Goal: Information Seeking & Learning: Learn about a topic

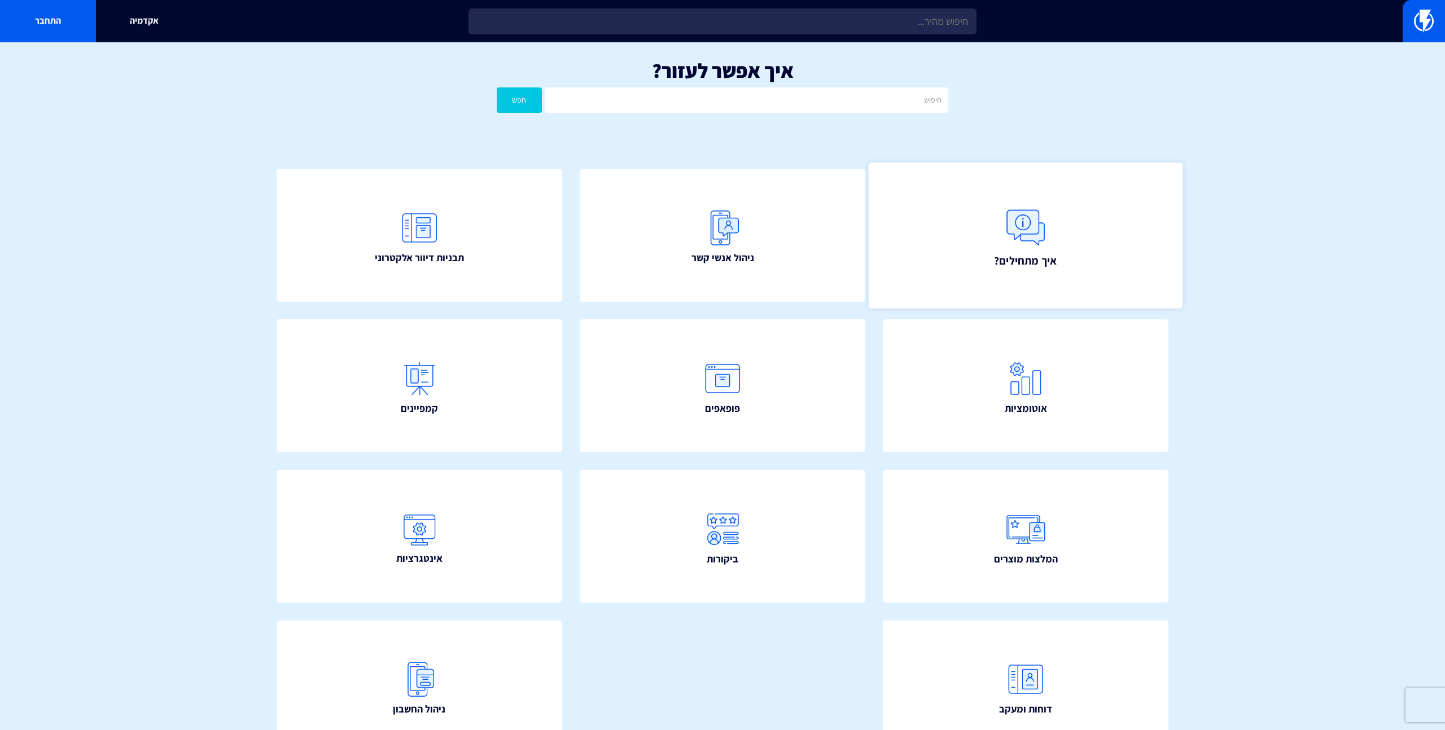
click at [1014, 243] on img at bounding box center [1026, 228] width 50 height 50
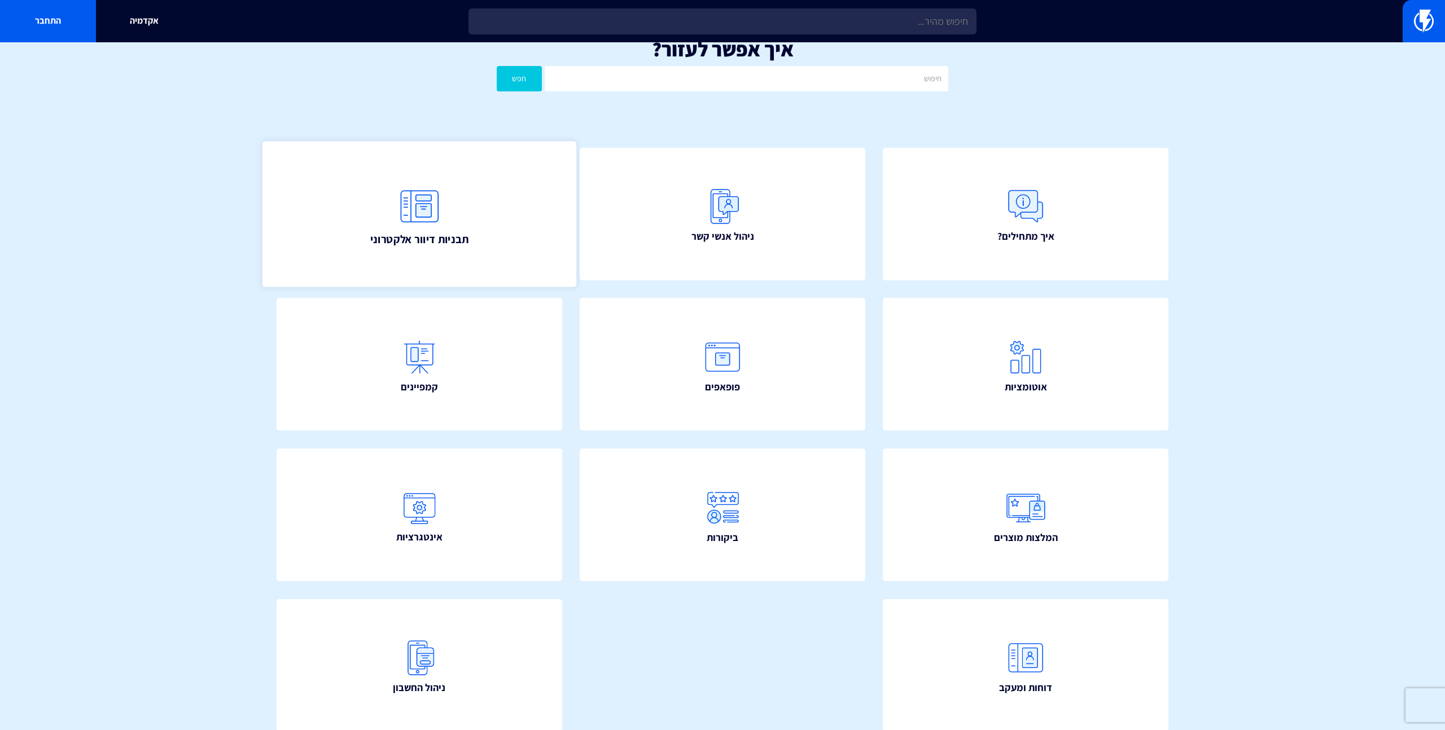
scroll to position [21, 0]
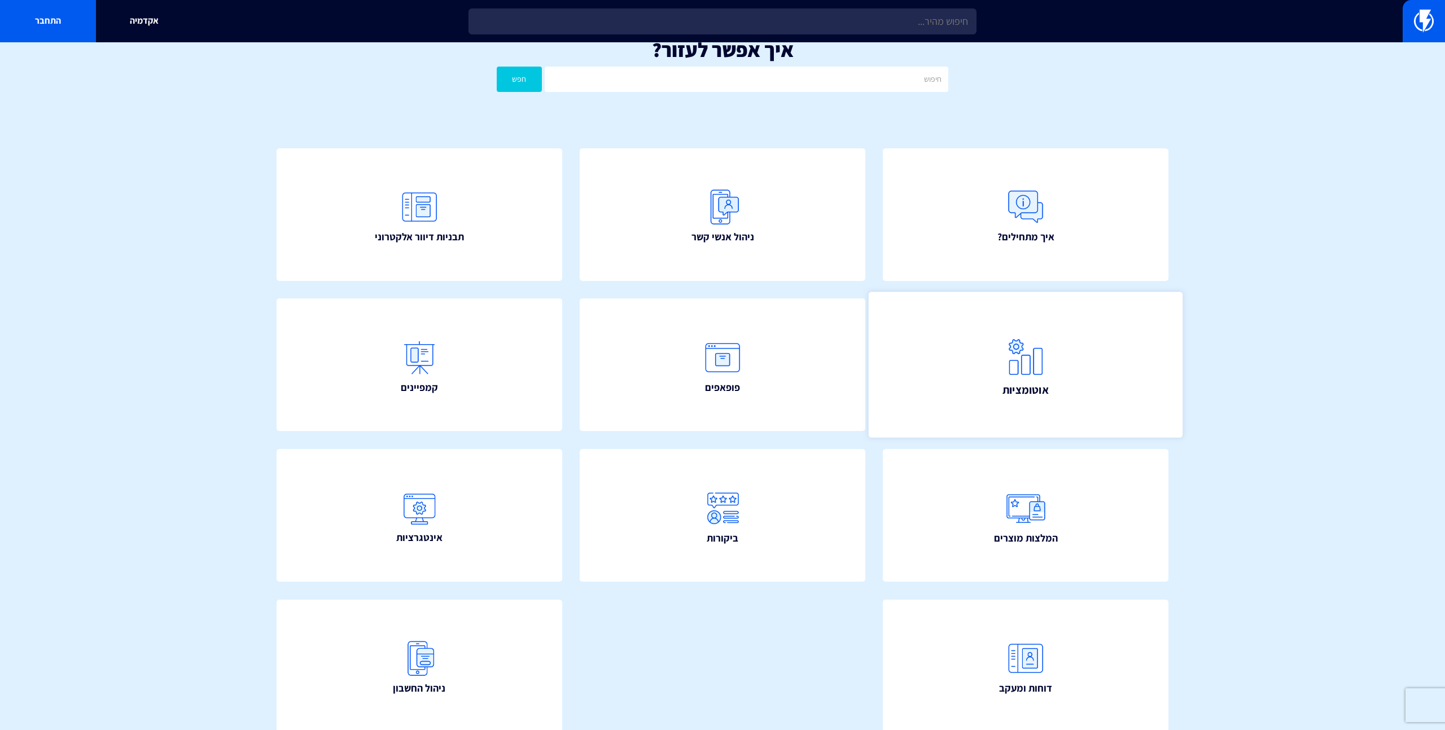
click at [945, 400] on link "אוטומציות" at bounding box center [1026, 365] width 314 height 146
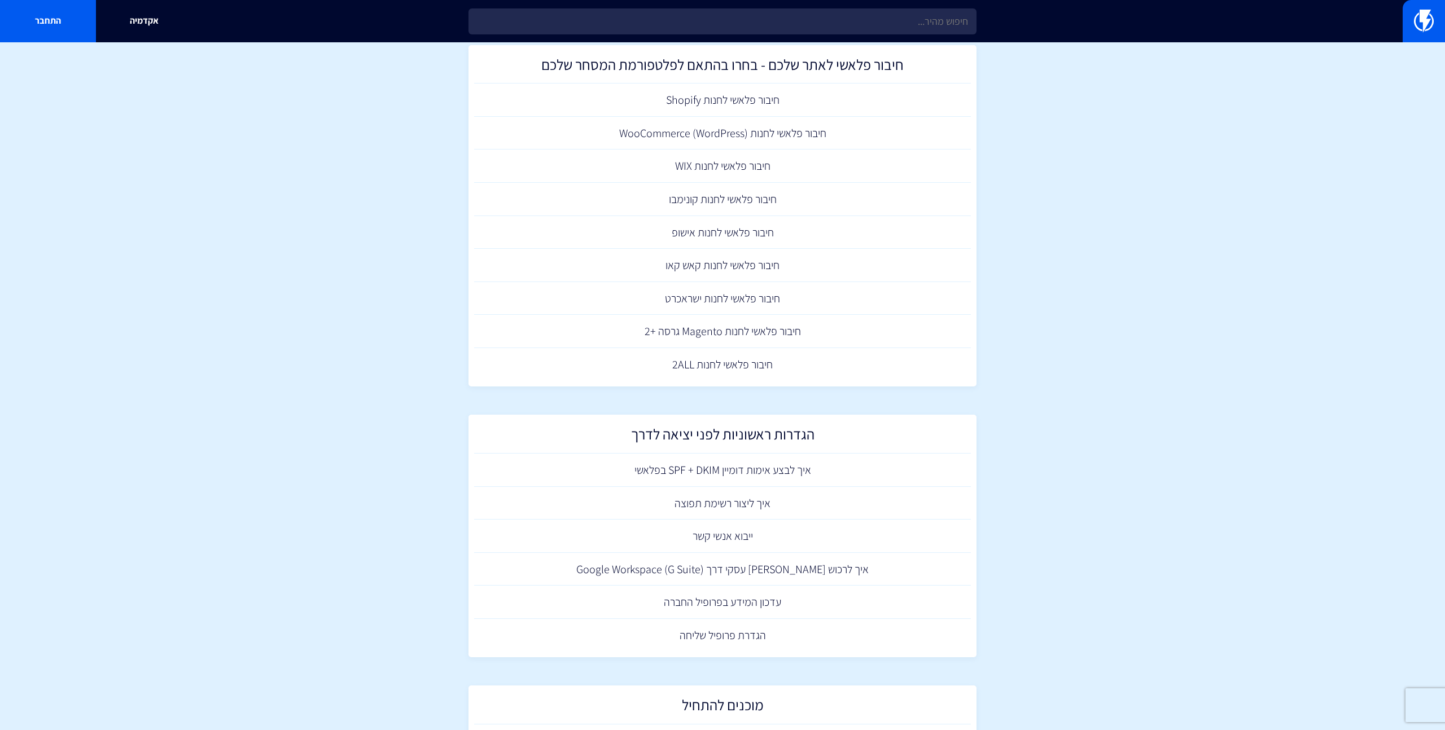
scroll to position [134, 0]
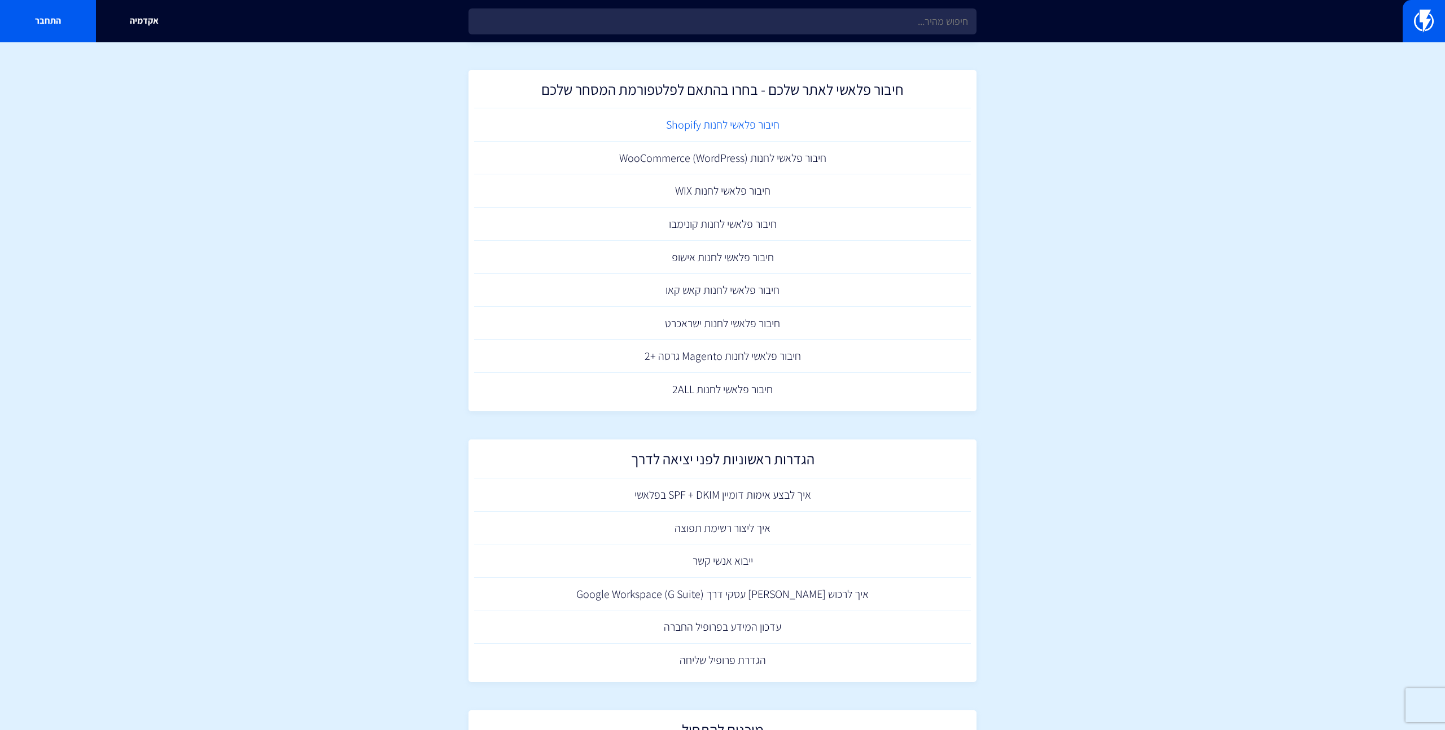
click at [713, 131] on link "חיבור פלאשי לחנות Shopify" at bounding box center [722, 124] width 497 height 33
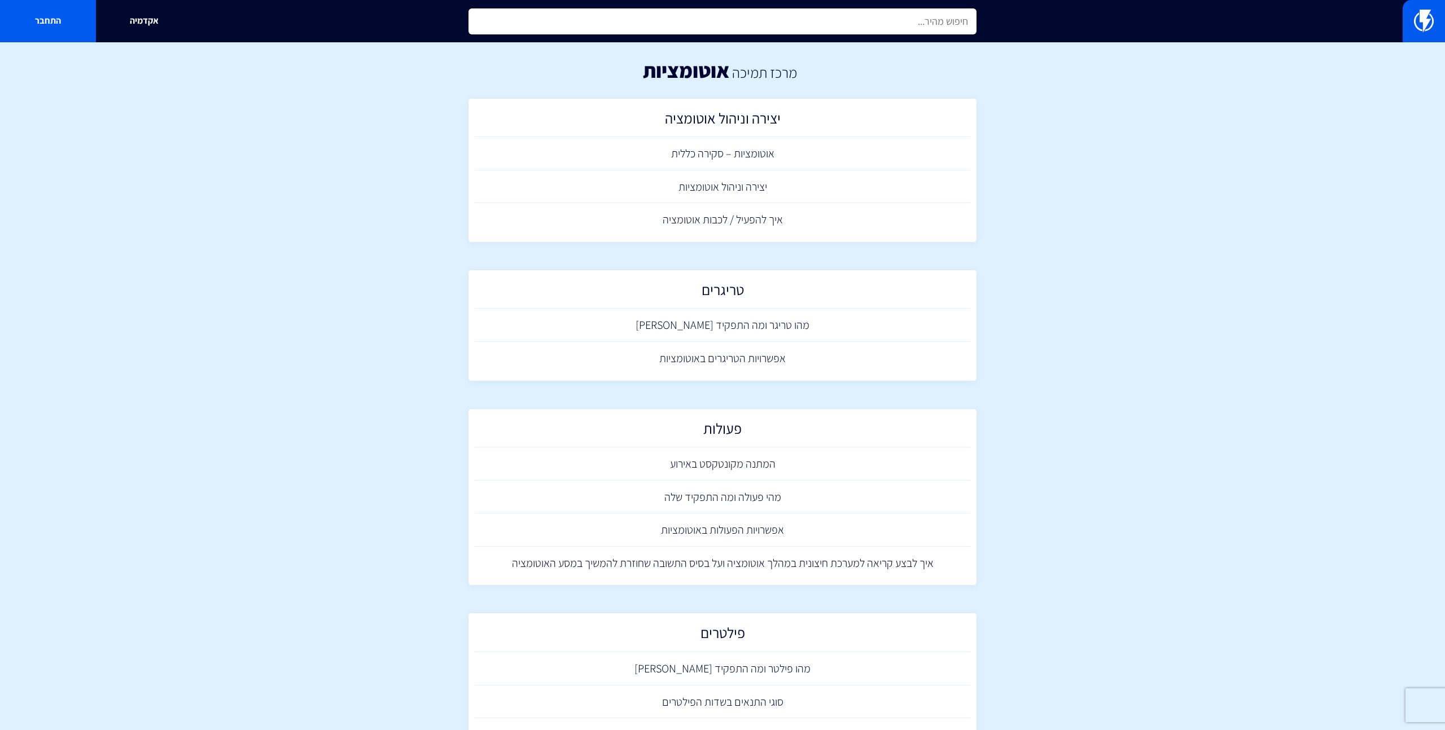
click at [890, 16] on input "text" at bounding box center [722, 21] width 508 height 26
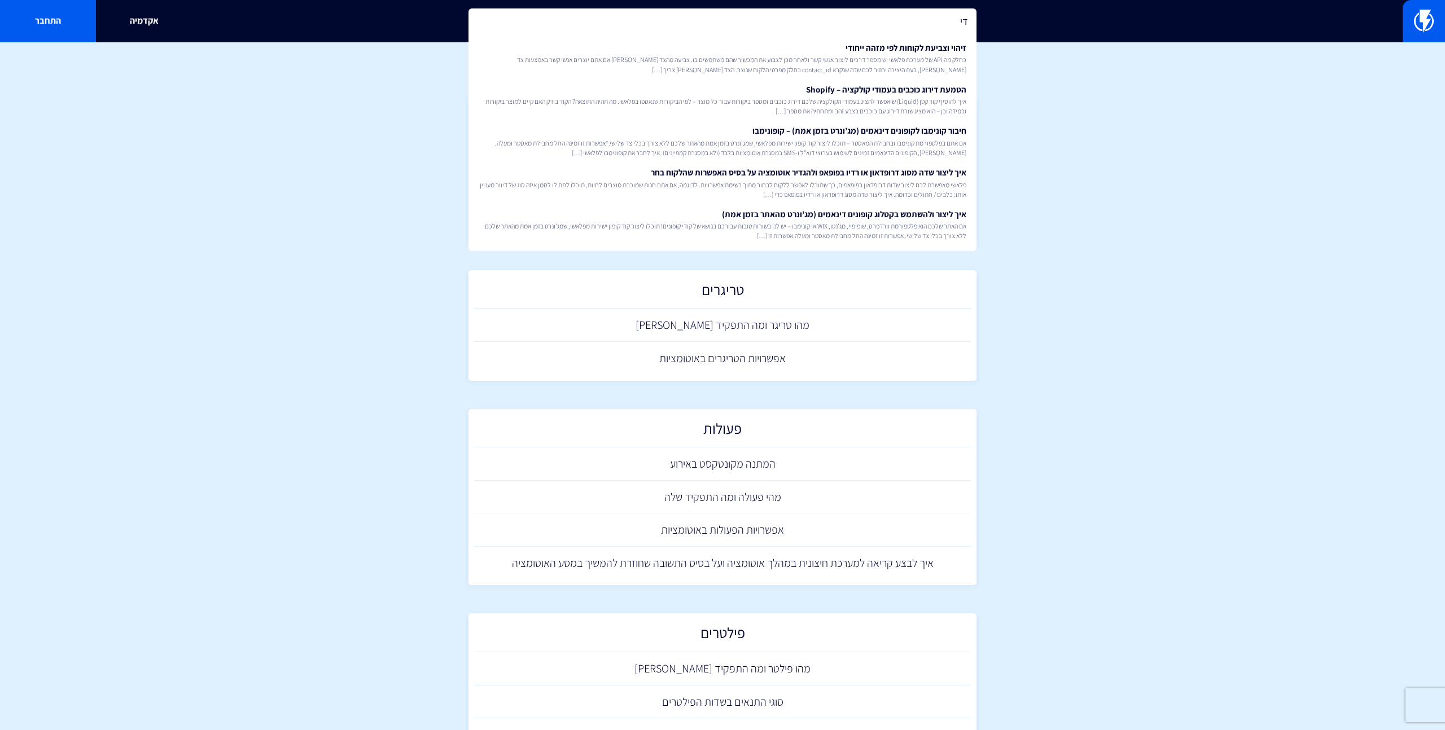
type input "ד"
type input "שופיפיי"
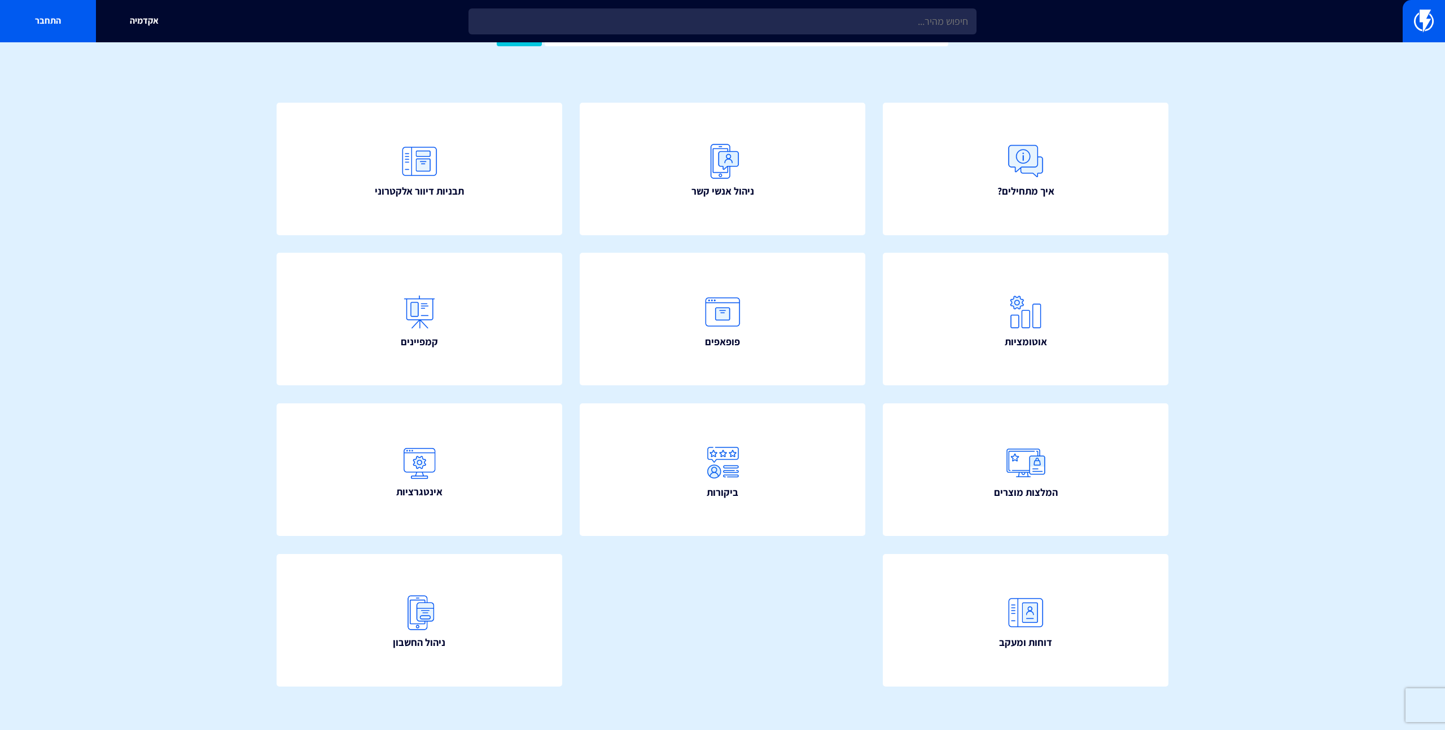
scroll to position [74, 0]
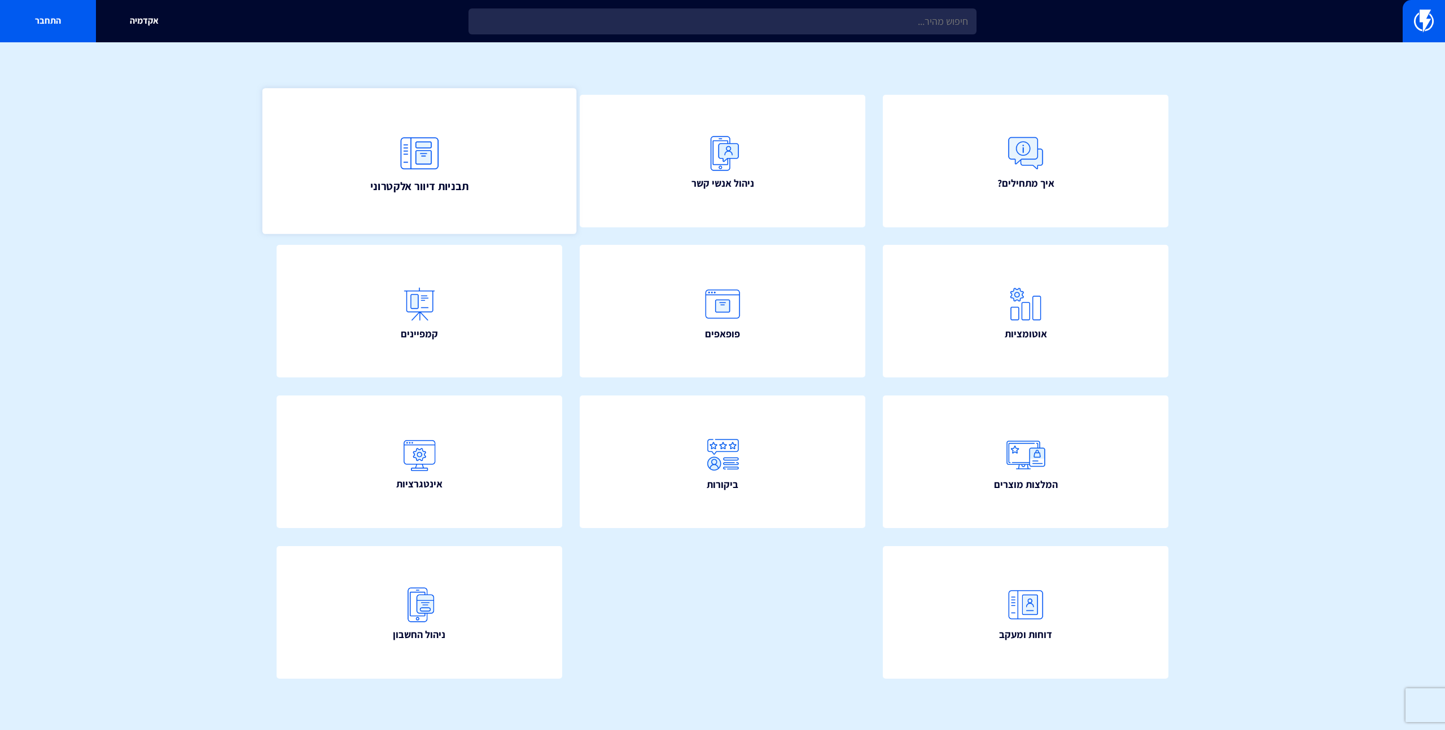
click at [432, 165] on img at bounding box center [420, 153] width 50 height 50
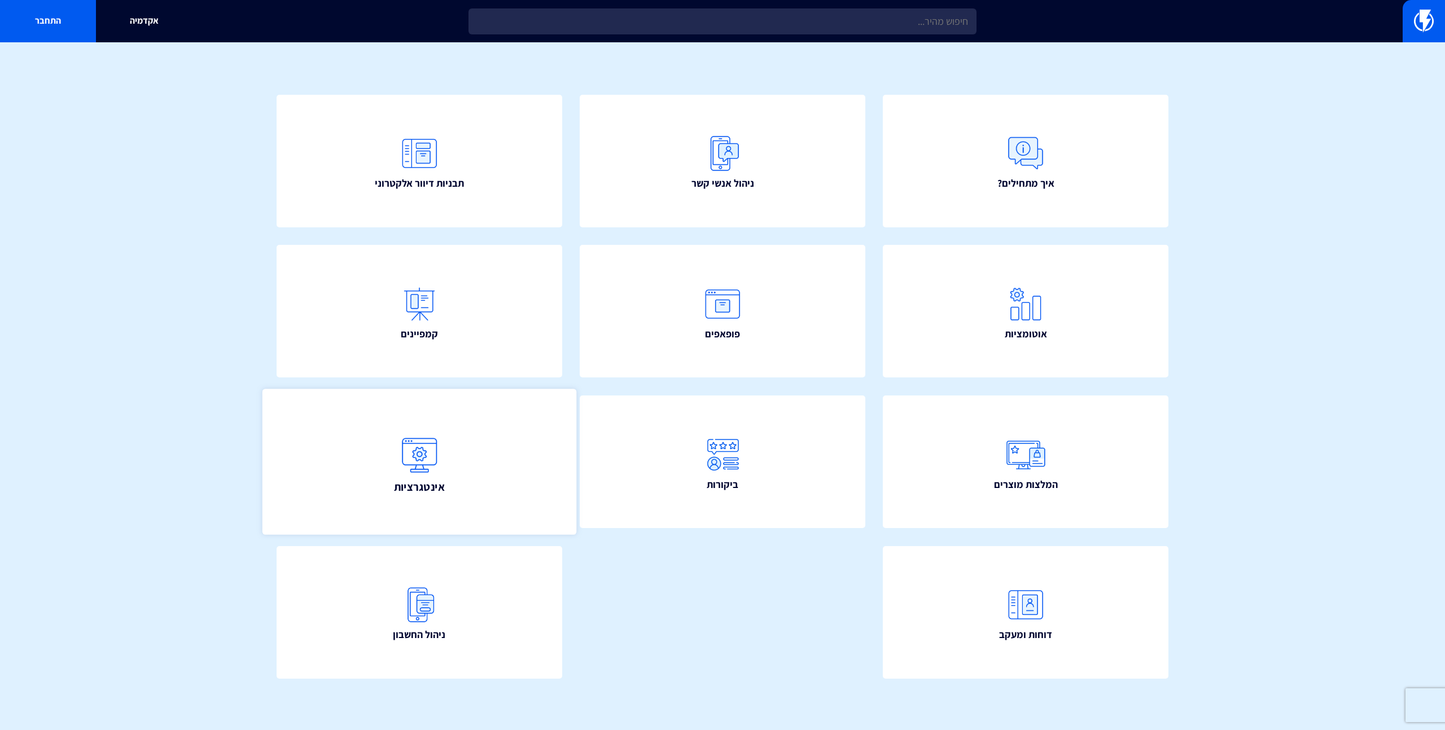
click at [386, 446] on link "אינטגרציות" at bounding box center [419, 462] width 314 height 146
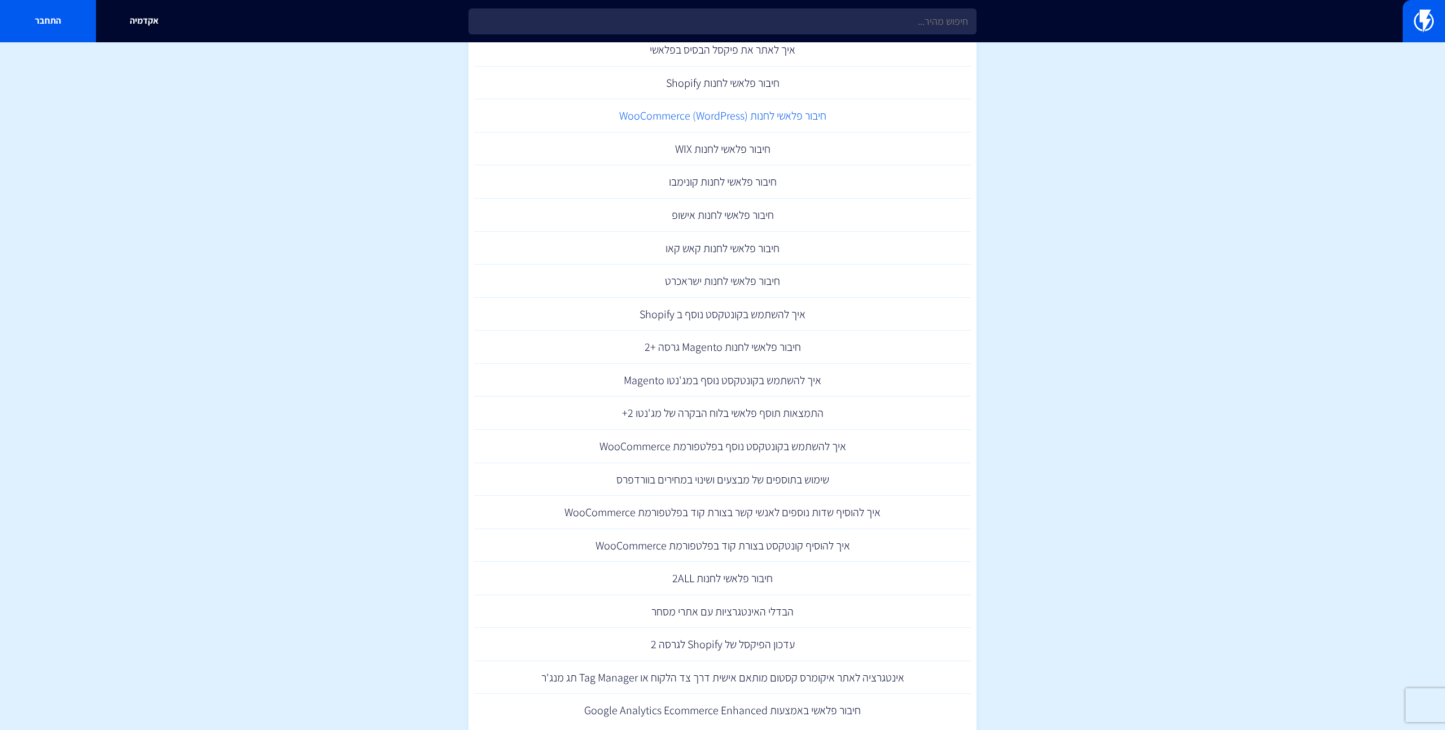
scroll to position [104, 0]
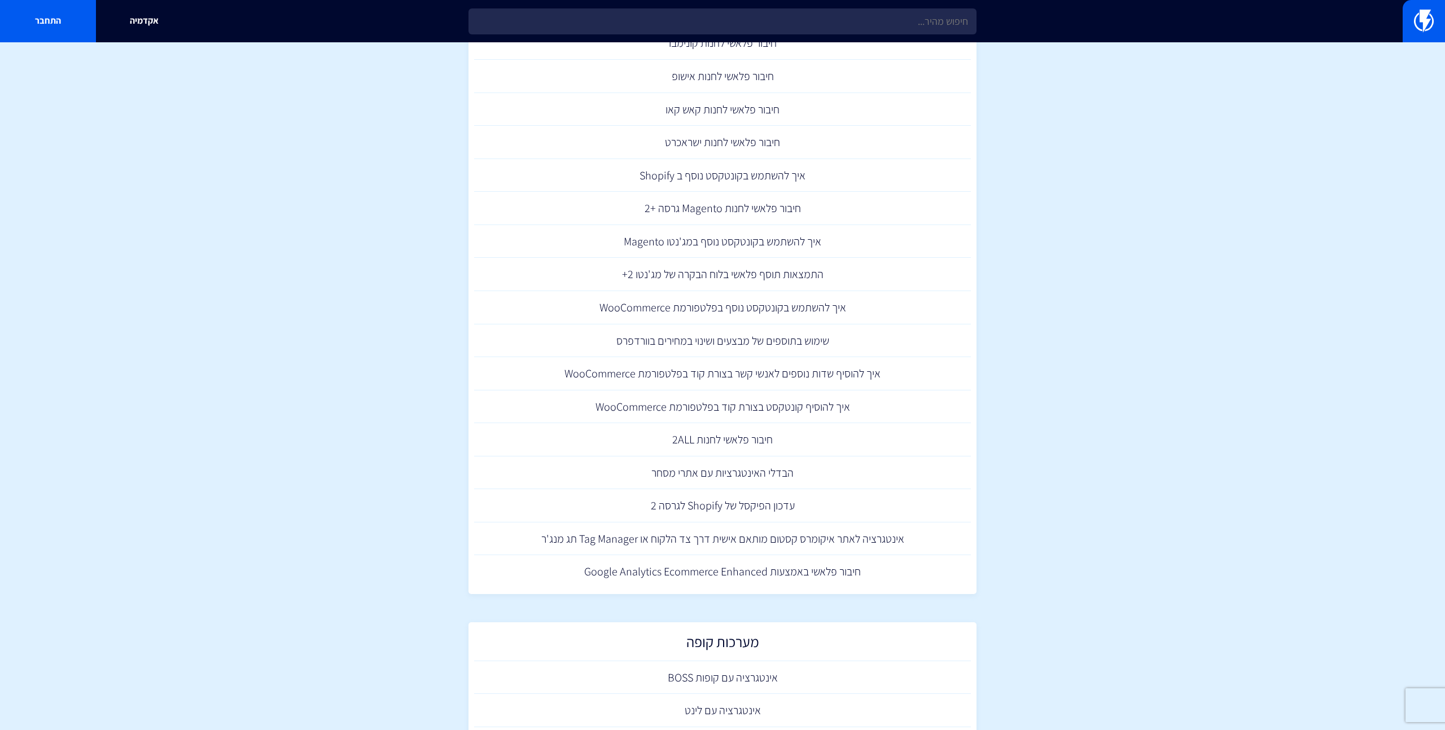
scroll to position [0, 0]
